Goal: Task Accomplishment & Management: Complete application form

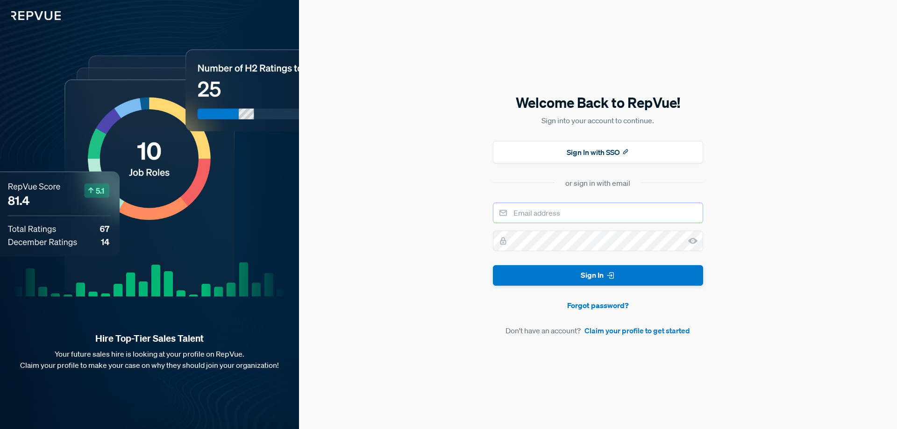
click at [543, 208] on input "email" at bounding box center [598, 213] width 210 height 21
type input "[EMAIL_ADDRESS][DOMAIN_NAME]"
click at [635, 333] on link "Claim your profile to get started" at bounding box center [637, 330] width 106 height 11
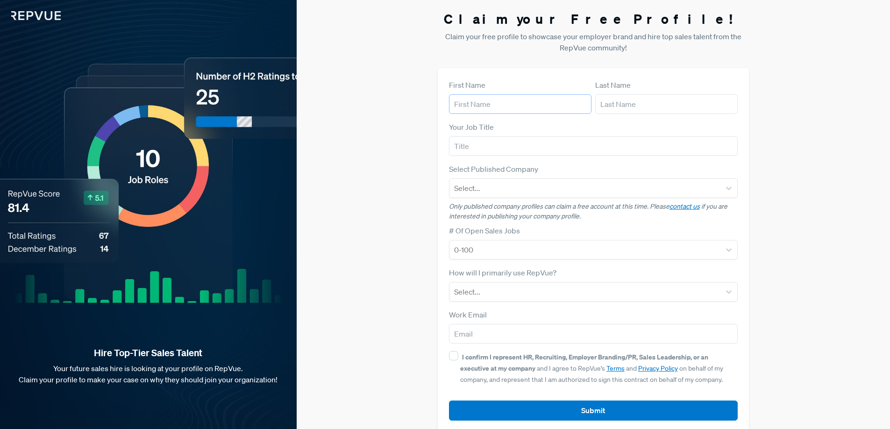
click at [521, 101] on input "text" at bounding box center [520, 104] width 142 height 20
type input "[PERSON_NAME]"
type input "N'goran"
type input "Garderie Les Archanges"
type input "[EMAIL_ADDRESS][DOMAIN_NAME]"
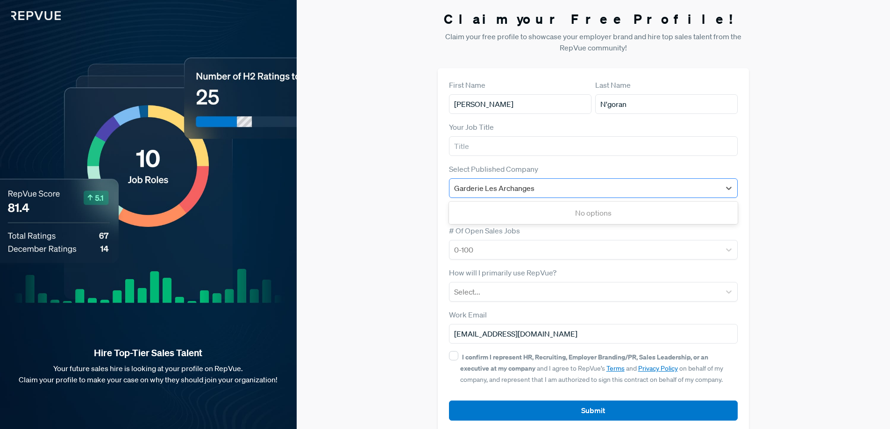
click at [511, 189] on input "Garderie Les Archanges" at bounding box center [495, 188] width 82 height 11
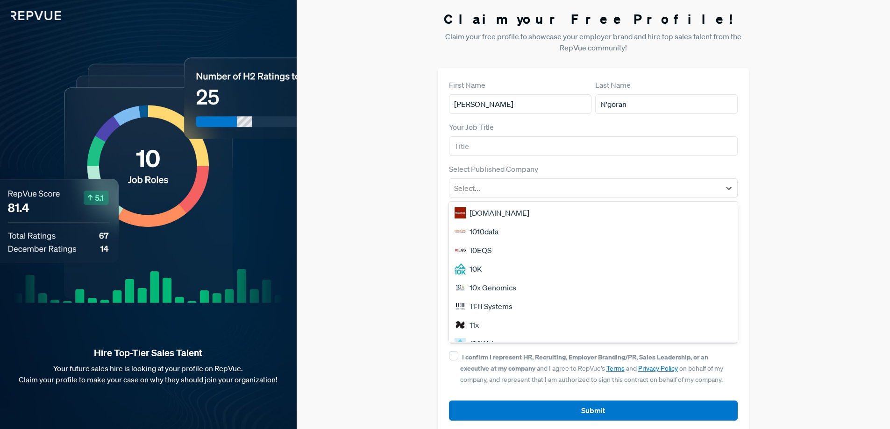
click at [382, 149] on div "Claim your Free Profile! Claim your free profile to showcase your employer bran…" at bounding box center [593, 221] width 593 height 443
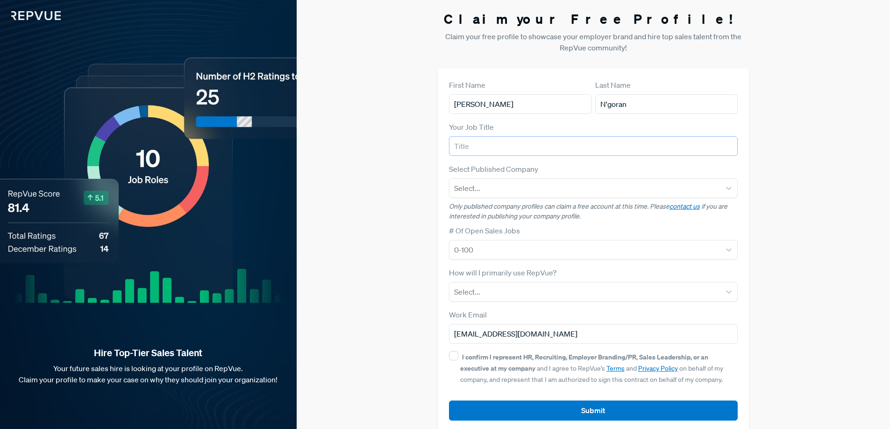
click at [470, 142] on input "text" at bounding box center [593, 146] width 289 height 20
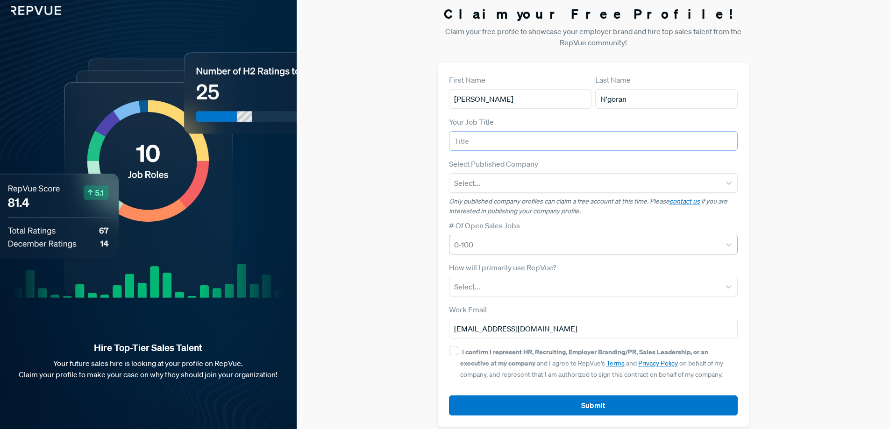
scroll to position [14, 0]
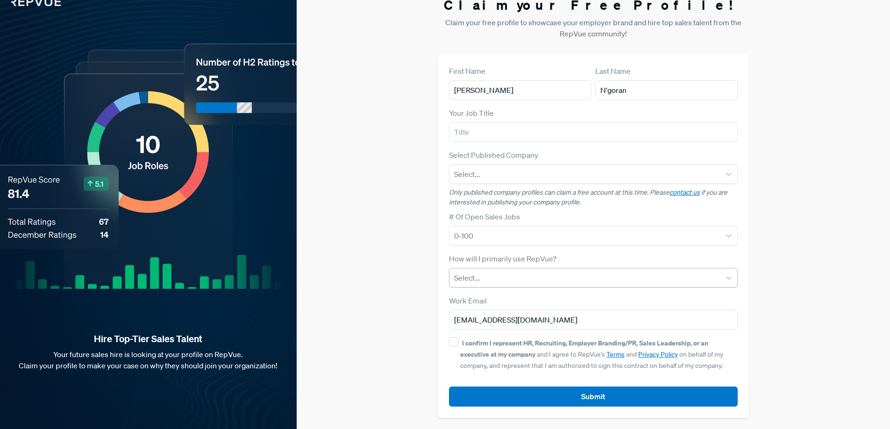
click at [492, 284] on div "Select..." at bounding box center [584, 278] width 271 height 17
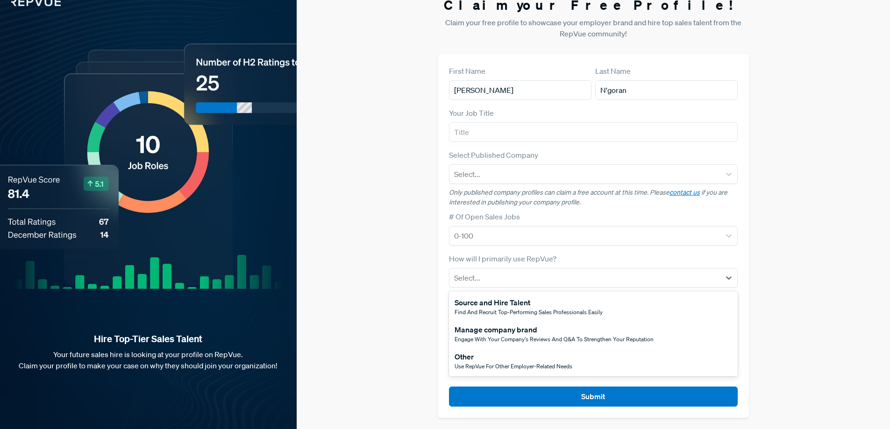
click at [506, 366] on span "Use RepVue for other employer-related needs" at bounding box center [513, 366] width 118 height 8
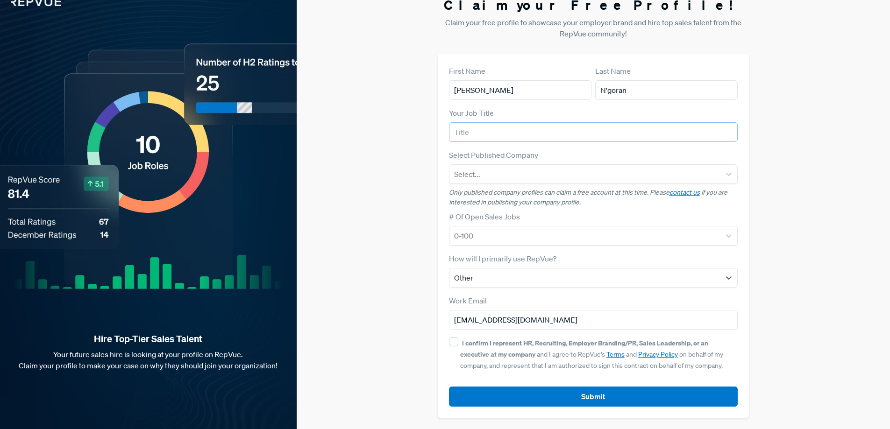
click at [533, 133] on input "text" at bounding box center [593, 132] width 289 height 20
type input "S"
click at [500, 142] on input "Lead Managment Specialist" at bounding box center [593, 132] width 289 height 20
click at [490, 126] on input "Lead Managment Specialist" at bounding box center [593, 132] width 289 height 20
click at [490, 128] on input "Lead Managment Specialist" at bounding box center [593, 132] width 289 height 20
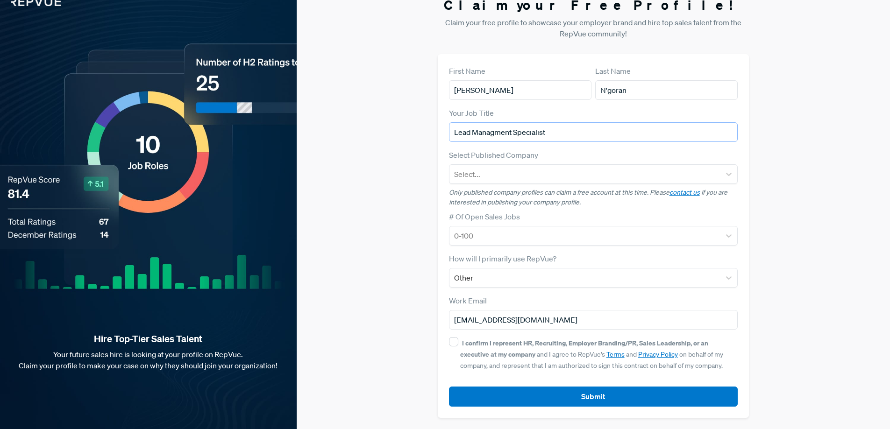
click at [489, 135] on input "Lead Managment Specialist" at bounding box center [593, 132] width 289 height 20
type input "Lead Management Specialist"
click at [501, 177] on div at bounding box center [585, 174] width 262 height 13
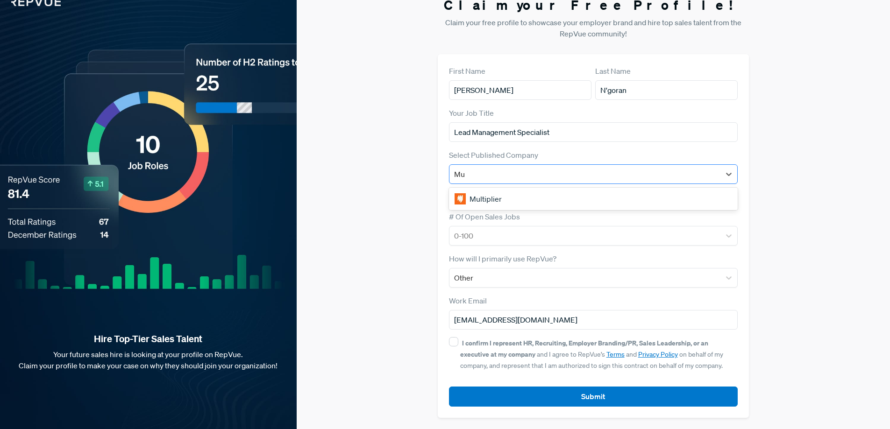
type input "M"
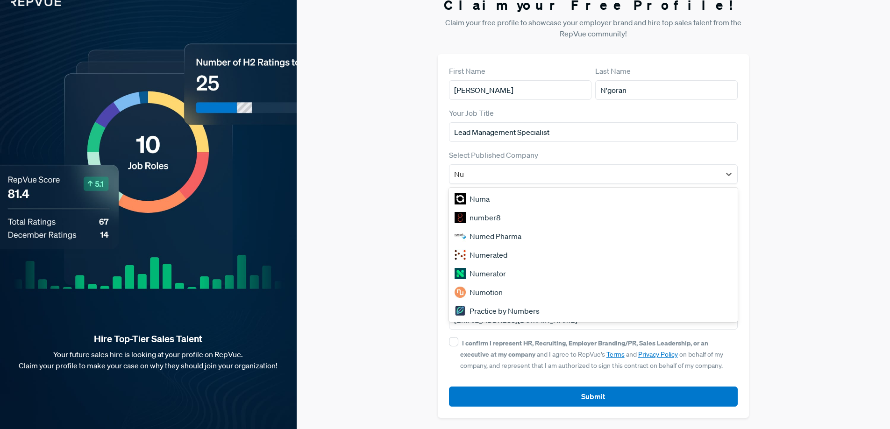
type input "N"
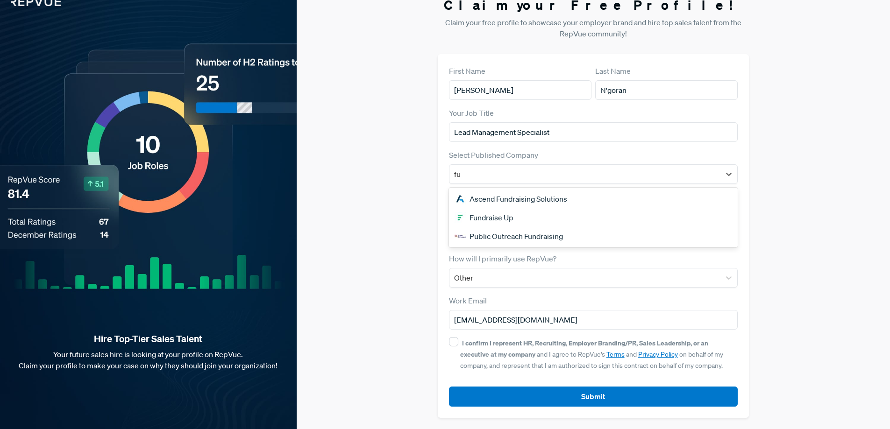
type input "f"
type input "NTT"
click at [475, 193] on div "NTT" at bounding box center [593, 199] width 289 height 19
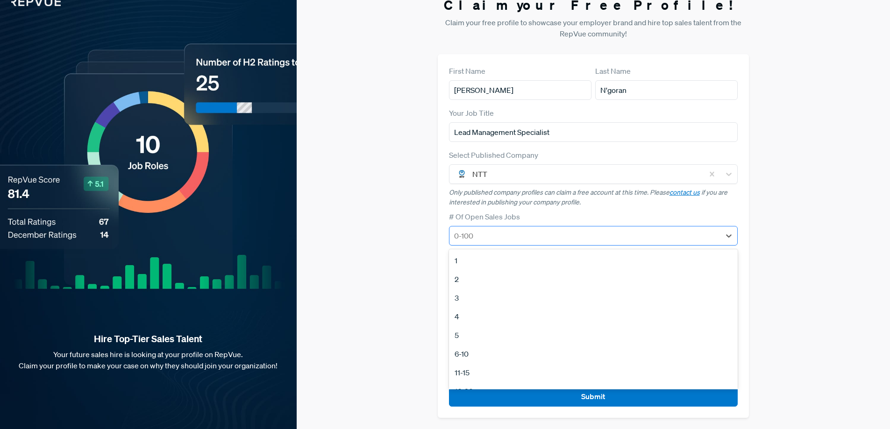
click at [524, 243] on div "0-100" at bounding box center [584, 235] width 271 height 17
click at [553, 219] on div "# Of Open Sales Jobs 12 results available. Use Up and Down to choose options, p…" at bounding box center [593, 228] width 289 height 35
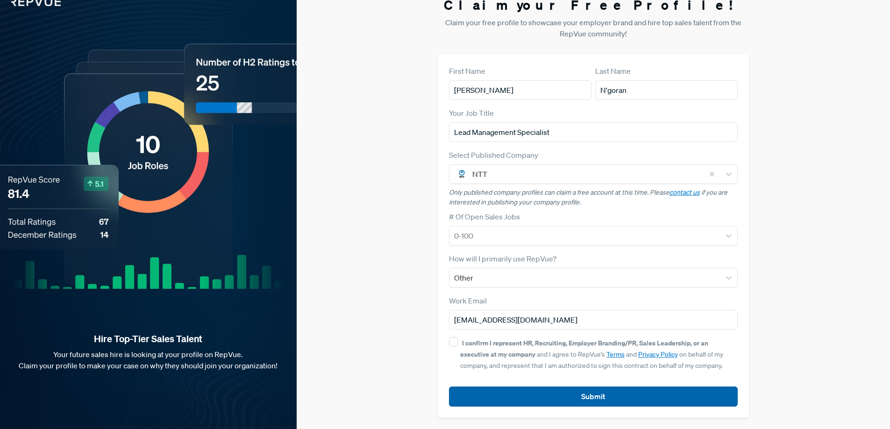
click at [556, 395] on button "Submit" at bounding box center [593, 397] width 289 height 20
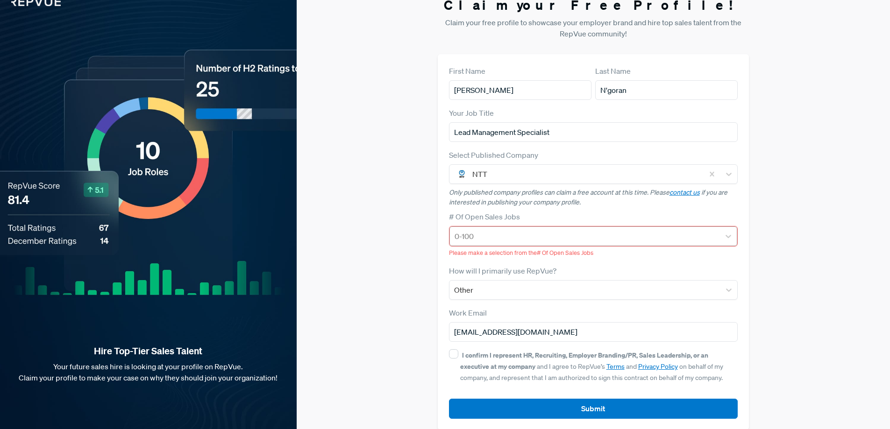
click at [536, 242] on div at bounding box center [584, 236] width 261 height 13
click at [868, 213] on div "Claim your Free Profile! Claim your free profile to showcase your employer bran…" at bounding box center [593, 213] width 593 height 455
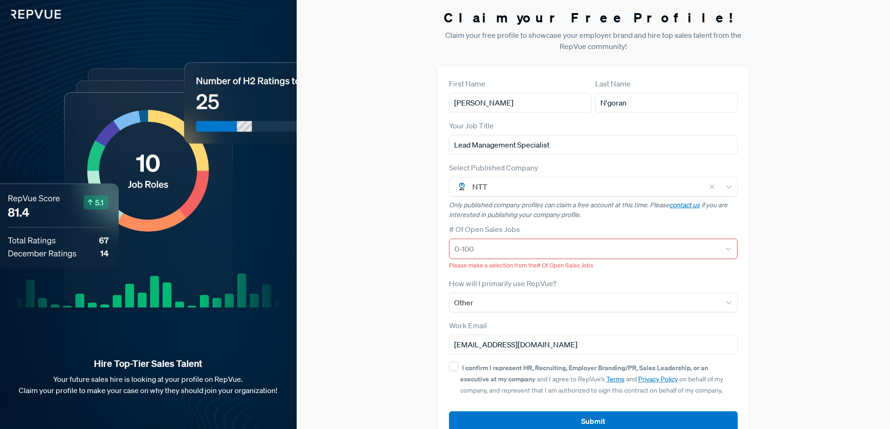
scroll to position [0, 0]
